Goal: Use online tool/utility

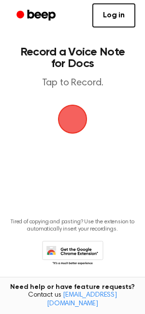
click at [80, 117] on span "button" at bounding box center [72, 119] width 29 height 29
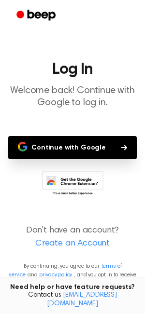
click at [107, 143] on button "Continue with Google" at bounding box center [72, 147] width 128 height 23
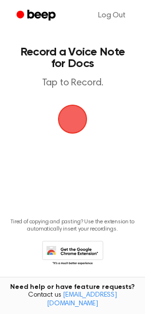
click at [70, 85] on p "Tap to Record." at bounding box center [72, 83] width 110 height 12
click at [67, 105] on span "button" at bounding box center [72, 119] width 31 height 31
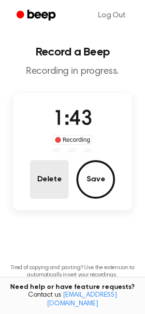
click at [37, 187] on button "Delete" at bounding box center [49, 179] width 39 height 39
